Goal: Task Accomplishment & Management: Manage account settings

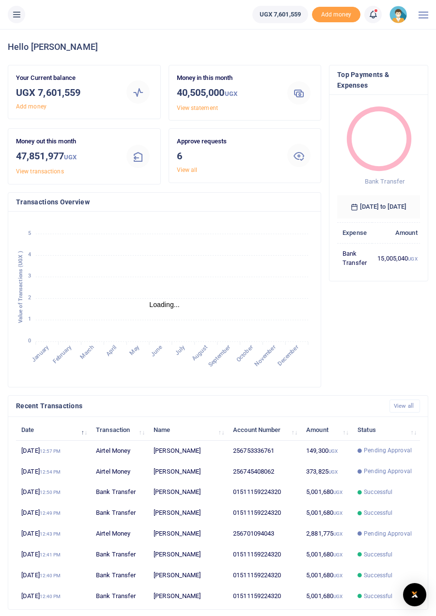
scroll to position [0, 0]
click at [191, 167] on link "View all" at bounding box center [187, 170] width 21 height 7
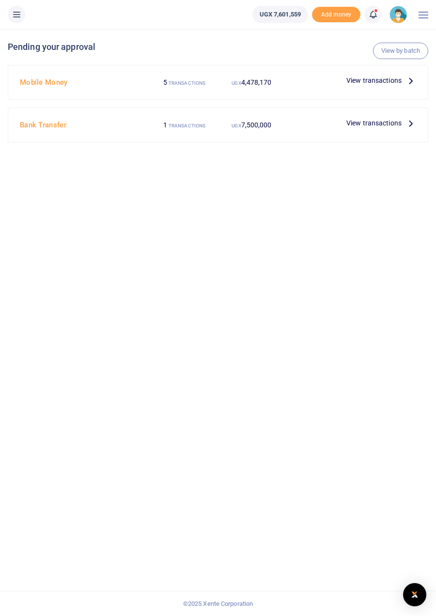
click at [408, 83] on icon at bounding box center [410, 80] width 11 height 11
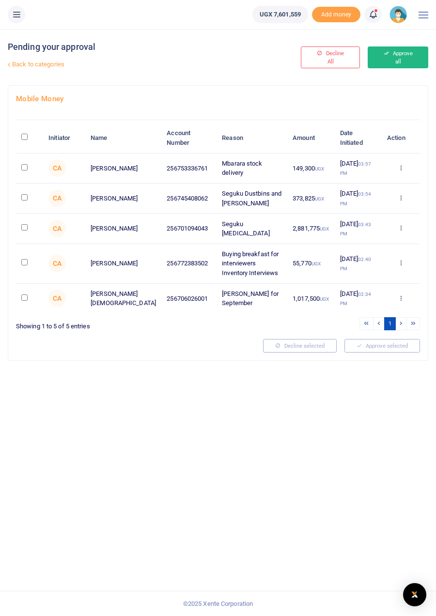
click at [388, 61] on button "Approve all" at bounding box center [398, 57] width 61 height 22
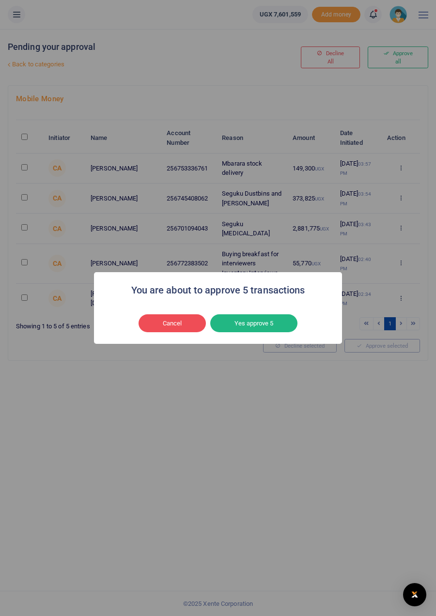
click at [266, 323] on button "Yes approve 5" at bounding box center [253, 323] width 87 height 18
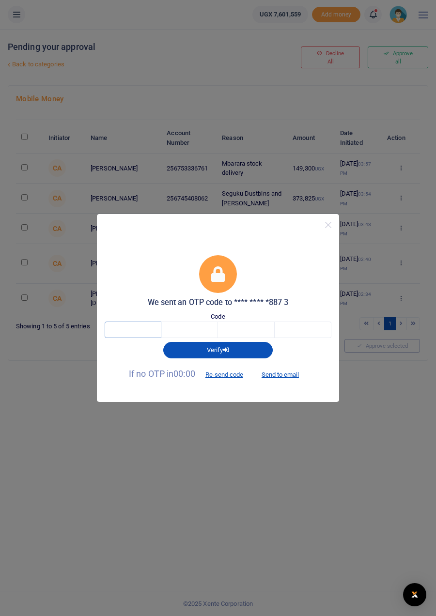
click at [130, 330] on input "text" at bounding box center [133, 330] width 57 height 16
type input "1"
type input "5"
type input "9"
type input "6"
